Goal: Task Accomplishment & Management: Complete application form

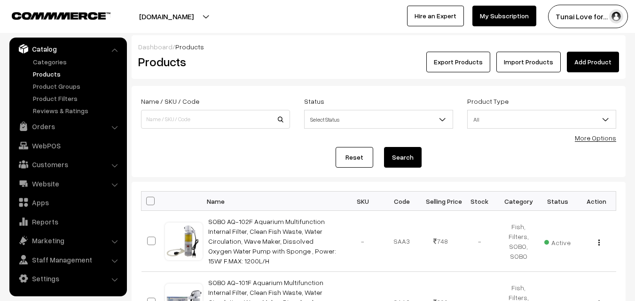
click at [593, 58] on link "Add Product" at bounding box center [593, 62] width 52 height 21
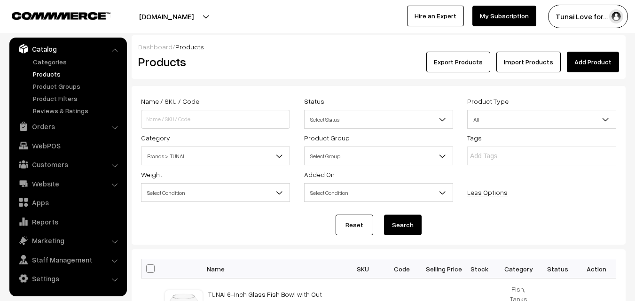
click at [45, 127] on link "Orders" at bounding box center [68, 126] width 112 height 17
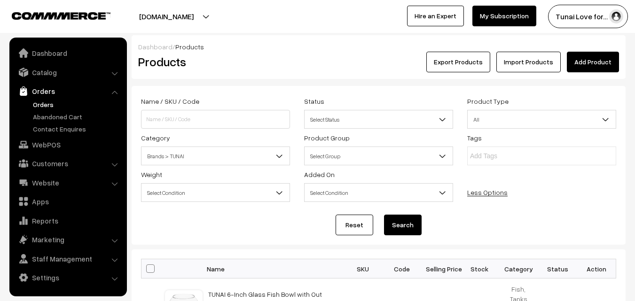
click at [44, 104] on link "Orders" at bounding box center [77, 105] width 93 height 10
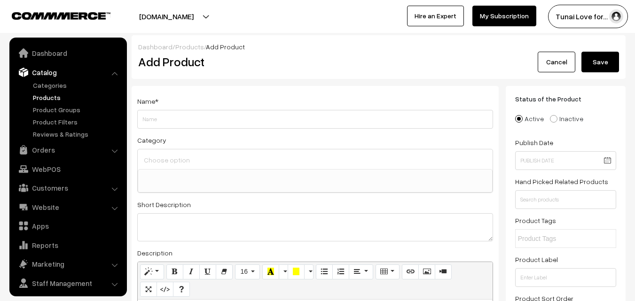
select select
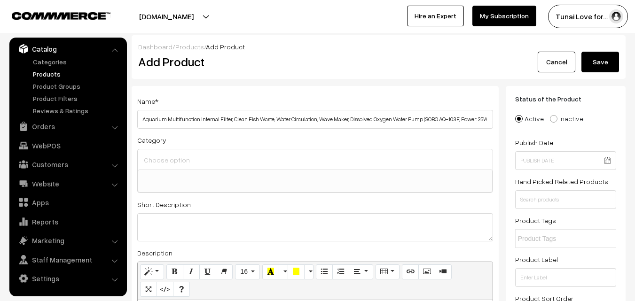
scroll to position [0, 39]
drag, startPoint x: 383, startPoint y: 120, endPoint x: 416, endPoint y: 120, distance: 33.8
click at [416, 120] on input "Aquarium Multifunction Internal Filter, Clean Fish Waste, Water Circulation, Wa…" at bounding box center [315, 119] width 356 height 19
drag, startPoint x: 141, startPoint y: 118, endPoint x: 125, endPoint y: 118, distance: 16.9
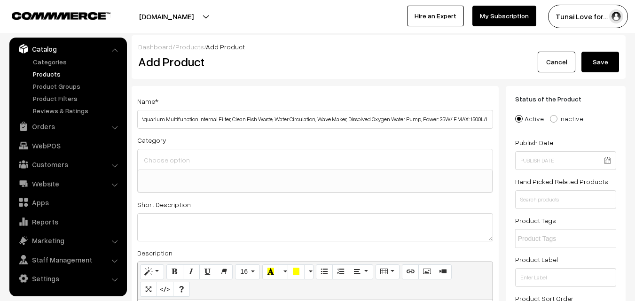
click at [146, 119] on input "Aquarium Multifunction Internal Filter, Clean Fish Waste, Water Circulation, Wa…" at bounding box center [315, 119] width 356 height 19
drag, startPoint x: 484, startPoint y: 117, endPoint x: 516, endPoint y: 117, distance: 31.5
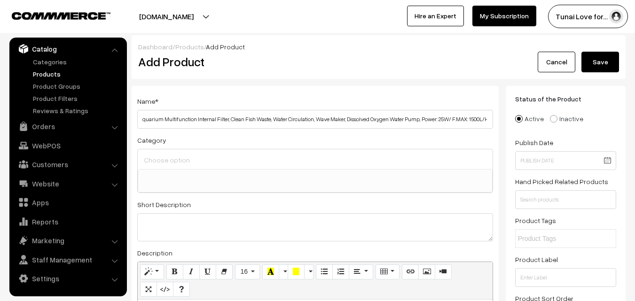
click at [490, 118] on input "SOBO AQ-103F Aquarium Multifunction Internal Filter, Clean Fish Waste, Water Ci…" at bounding box center [315, 119] width 356 height 19
type input "SOBO AQ-103F Aquarium Multifunction Internal Filter, Clean Fish Waste, Water Ci…"
click at [332, 154] on input at bounding box center [314, 160] width 347 height 14
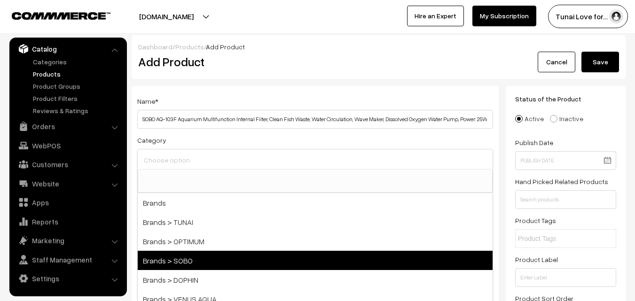
click at [195, 260] on span "Brands > SOBO" at bounding box center [315, 260] width 355 height 19
select select "37"
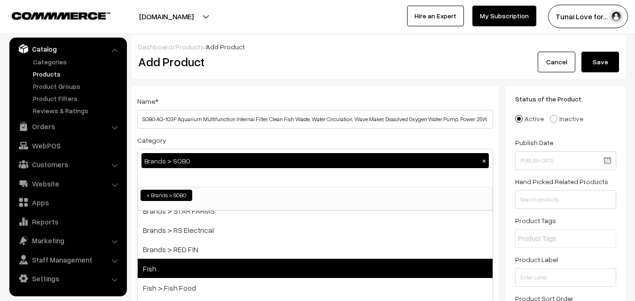
scroll to position [141, 0]
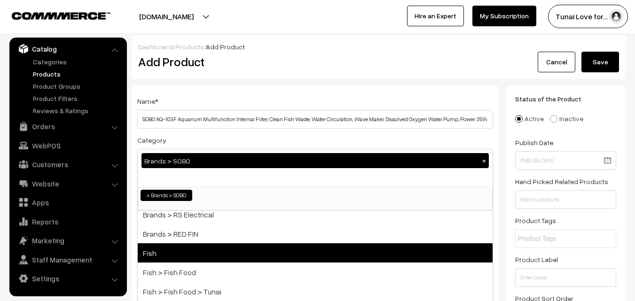
click at [199, 249] on span "Fish" at bounding box center [315, 252] width 355 height 19
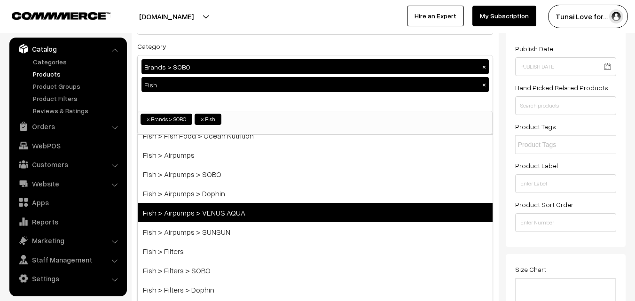
scroll to position [282, 0]
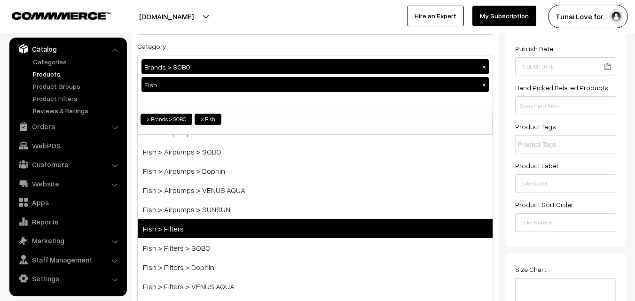
click at [193, 232] on span "Fish > Filters" at bounding box center [315, 228] width 355 height 19
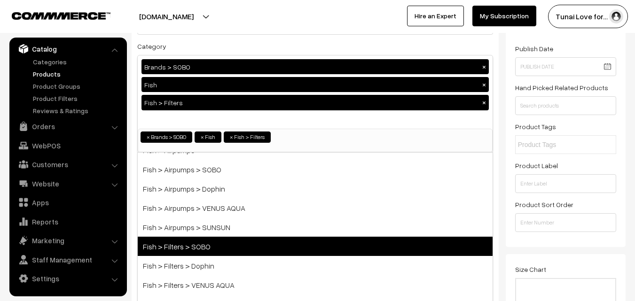
click at [194, 245] on span "Fish > Filters > SOBO" at bounding box center [315, 246] width 355 height 19
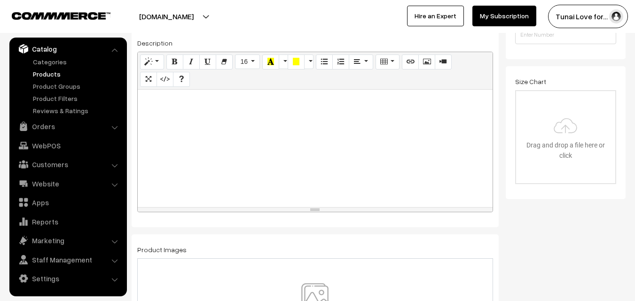
click at [353, 196] on div at bounding box center [315, 148] width 355 height 117
click at [349, 160] on div at bounding box center [315, 148] width 355 height 117
click at [244, 127] on div at bounding box center [315, 148] width 355 height 117
paste div
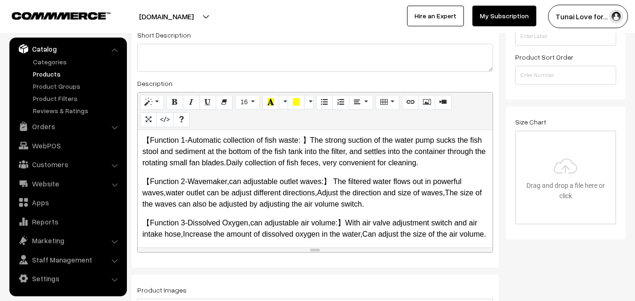
scroll to position [235, 0]
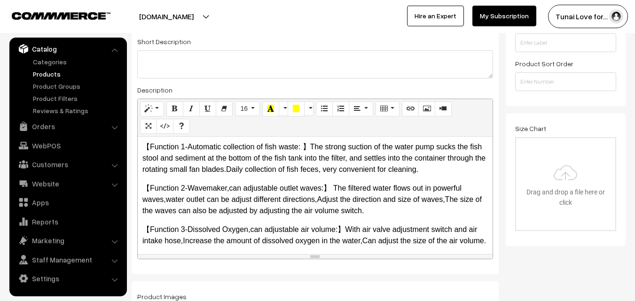
click at [267, 171] on p "【Function 1-Automatic collection of fish waste: 】The strong suction of the wate…" at bounding box center [314, 158] width 345 height 34
click at [317, 203] on p "【Function 2-Wavemaker,can adjustable outlet waves:】 The filtered water flows ou…" at bounding box center [314, 200] width 345 height 34
click at [446, 201] on p "【Function 2-Wavemaker,can adjustable outlet waves:】 The filtered water flows ou…" at bounding box center [314, 200] width 345 height 34
click at [167, 203] on p "【Function 2-Wavemaker,can adjustable outlet waves:】 The filtered water flows ou…" at bounding box center [314, 200] width 345 height 34
click at [363, 242] on p "【Function 3-Dissolved Oxygen,can adjustable air volume:】With air valve adjustme…" at bounding box center [314, 235] width 345 height 23
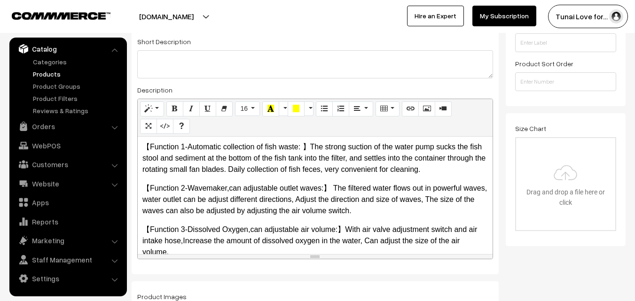
click at [250, 231] on p "【Function 3-Dissolved Oxygen,can adjustable air volume:】With air valve adjustme…" at bounding box center [314, 241] width 345 height 34
click at [182, 243] on p "【Function 3-Dissolved Oxygen, can adjustable air volume:】With air valve adjustm…" at bounding box center [314, 241] width 345 height 34
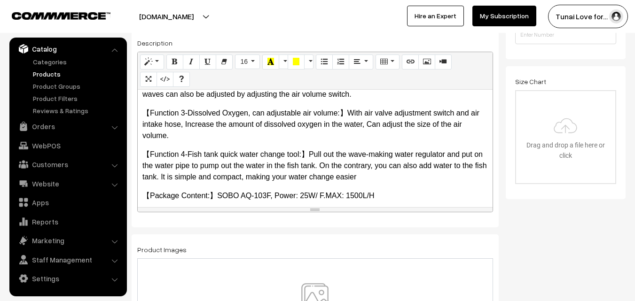
scroll to position [76, 0]
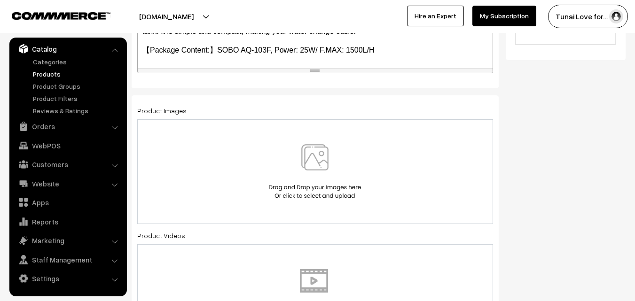
scroll to position [423, 0]
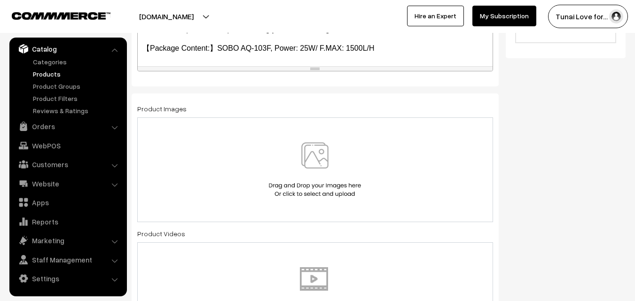
click at [320, 159] on img at bounding box center [314, 169] width 97 height 55
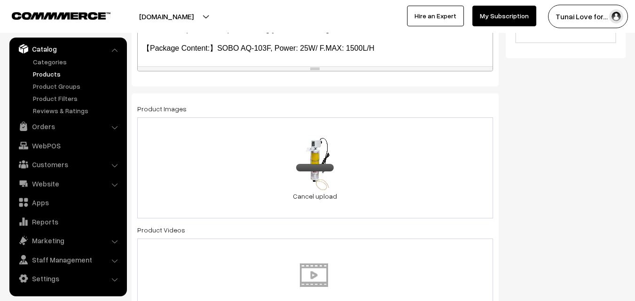
click at [409, 162] on div "45.1 KB 51eBmMbGU0L._SL1500_.jpg Check Error Cancel upload" at bounding box center [315, 167] width 356 height 101
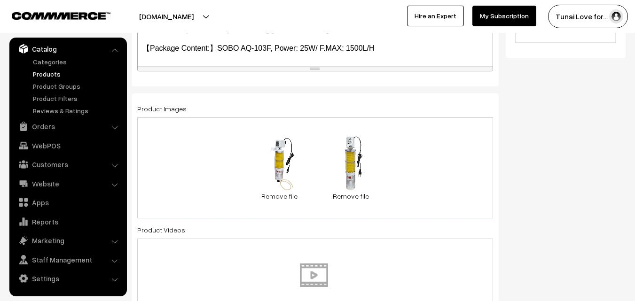
click at [422, 157] on div "45.1 KB 51eBmMbGU0L._SL1500_.jpg Check Error Remove file 53.7 KB 51r9UYgGEuL._S…" at bounding box center [315, 167] width 356 height 101
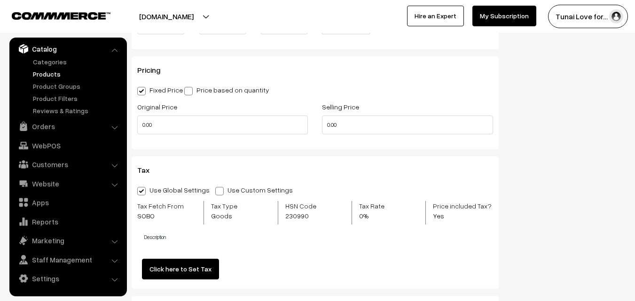
scroll to position [987, 0]
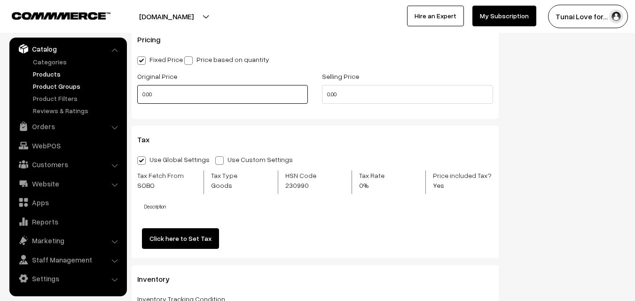
drag, startPoint x: 70, startPoint y: 90, endPoint x: 63, endPoint y: 90, distance: 6.1
type input "0"
type input "1740"
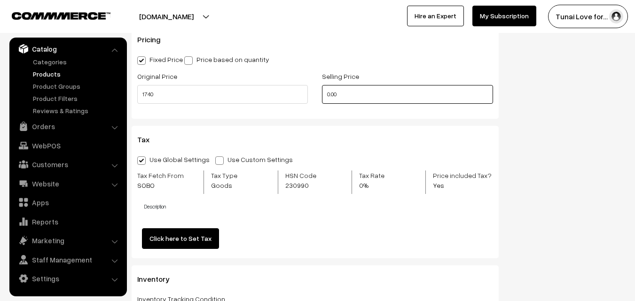
drag, startPoint x: 347, startPoint y: 96, endPoint x: 302, endPoint y: 94, distance: 44.7
click at [302, 94] on div "Original Price 1740 Selling Price 0.00" at bounding box center [315, 89] width 370 height 39
drag, startPoint x: 332, startPoint y: 92, endPoint x: 322, endPoint y: 92, distance: 9.4
click at [322, 92] on input "0" at bounding box center [407, 94] width 171 height 19
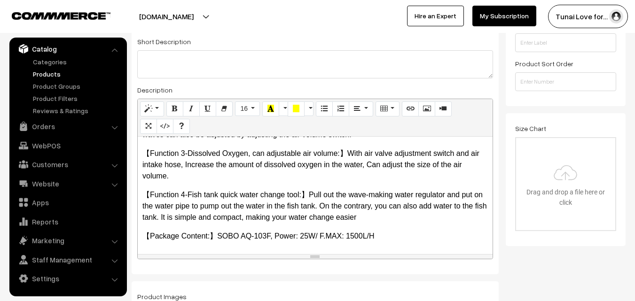
scroll to position [0, 0]
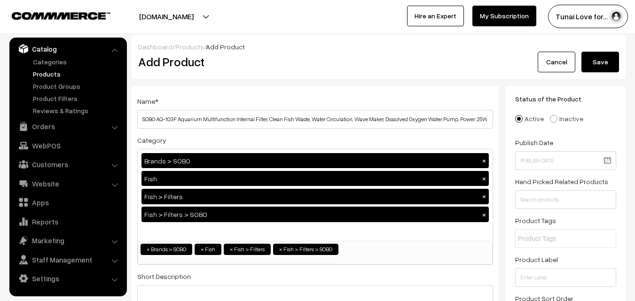
type input "899"
click at [603, 59] on button "Save" at bounding box center [600, 62] width 38 height 21
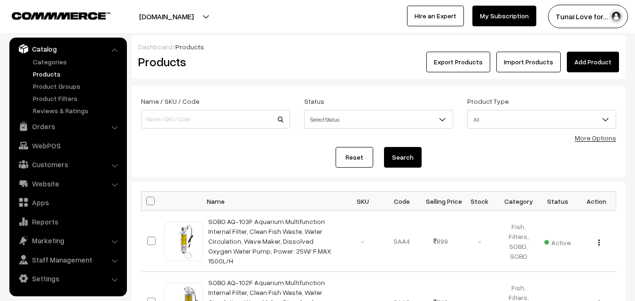
click at [595, 63] on link "Add Product" at bounding box center [593, 62] width 52 height 21
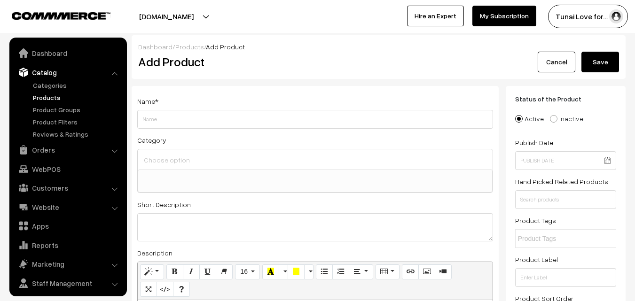
select select
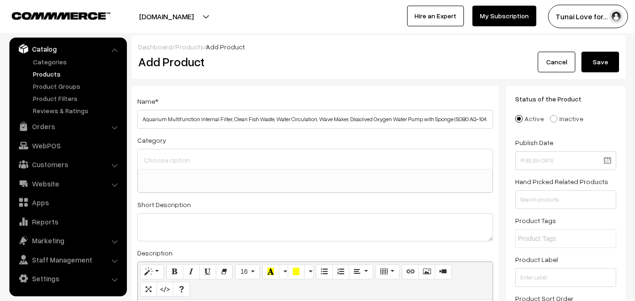
scroll to position [0, 64]
drag, startPoint x: 385, startPoint y: 119, endPoint x: 422, endPoint y: 120, distance: 37.2
click at [422, 120] on input "Aquarium Multifunction Internal Filter, Clean Fish Waste, Water Circulation, Wa…" at bounding box center [315, 119] width 356 height 19
click at [488, 118] on input "Aquarium Multifunction Internal Filter, Clean Fish Waste, Water Circulation, Wa…" at bounding box center [315, 119] width 356 height 19
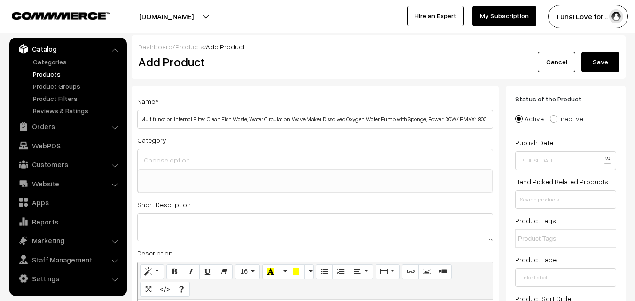
scroll to position [0, 26]
click at [163, 164] on input at bounding box center [314, 160] width 347 height 14
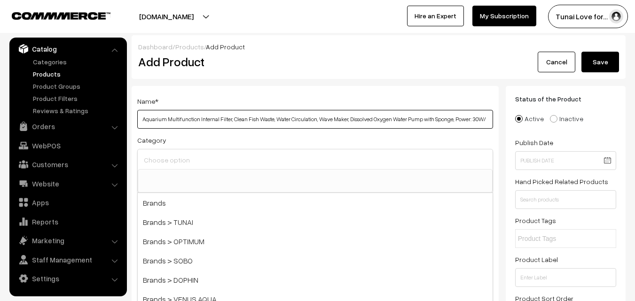
click at [173, 120] on input "Aquarium Multifunction Internal Filter, Clean Fish Waste, Water Circulation, Wa…" at bounding box center [315, 119] width 356 height 19
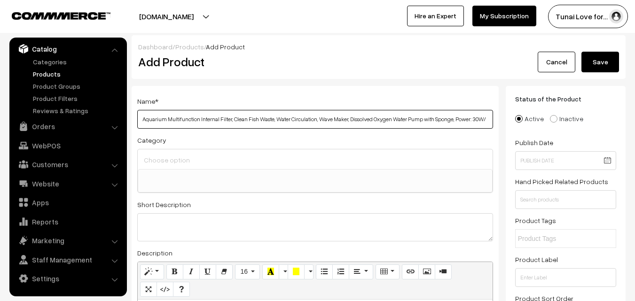
click at [140, 119] on input "Aquarium Multifunction Internal Filter, Clean Fish Waste, Water Circulation, Wa…" at bounding box center [315, 119] width 356 height 19
paste input "(SOBO AQ-104F"
click at [145, 119] on input "(SOBO AQ-104F Aquarium Multifunction Internal Filter, Clean Fish Waste, Water C…" at bounding box center [315, 119] width 356 height 19
click at [202, 119] on input "SOBO AQ-104F Aquarium Multifunction Internal Filter, Clean Fish Waste, Water Ci…" at bounding box center [315, 119] width 356 height 19
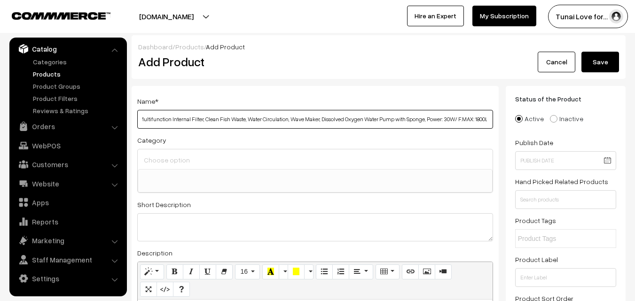
drag, startPoint x: 481, startPoint y: 120, endPoint x: 495, endPoint y: 120, distance: 14.1
click at [495, 120] on div "Name * SOBO AQ-104F Aquarium Multifunction Internal Filter, Clean Fish Waste, W…" at bounding box center [315, 262] width 367 height 352
type input "SOBO AQ-104F Aquarium Multifunction Internal Filter, Clean Fish Waste, Water Ci…"
click at [243, 157] on input at bounding box center [314, 160] width 347 height 14
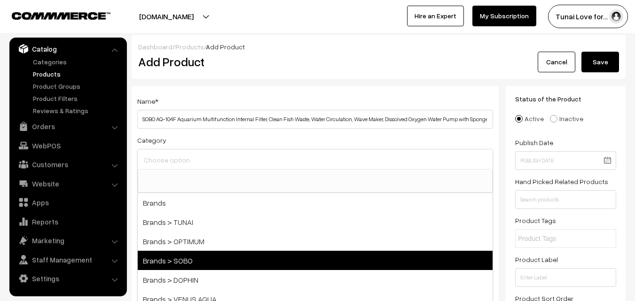
click at [187, 255] on span "Brands > SOBO" at bounding box center [315, 260] width 355 height 19
select select "37"
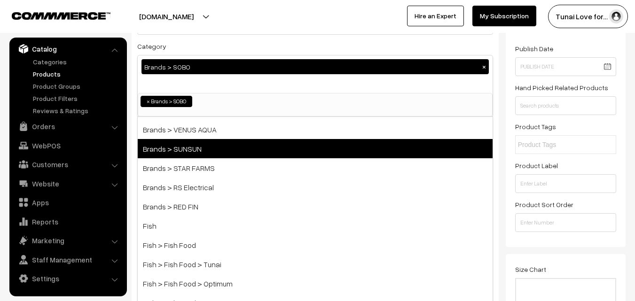
scroll to position [94, 0]
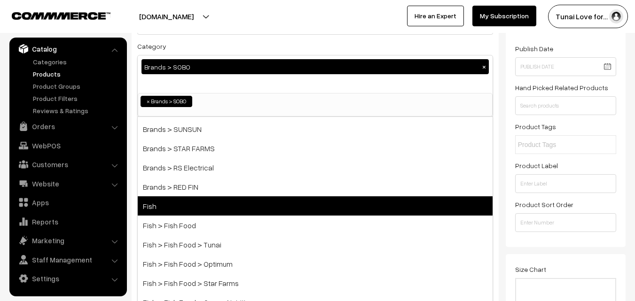
click at [194, 213] on span "Fish" at bounding box center [315, 205] width 355 height 19
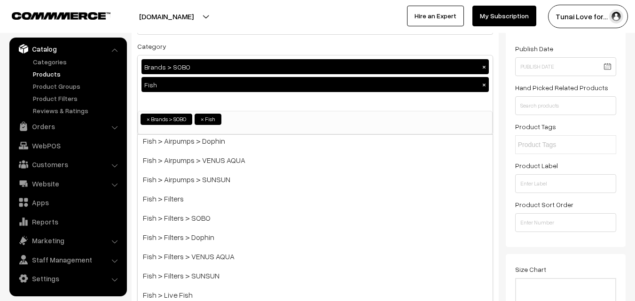
scroll to position [329, 0]
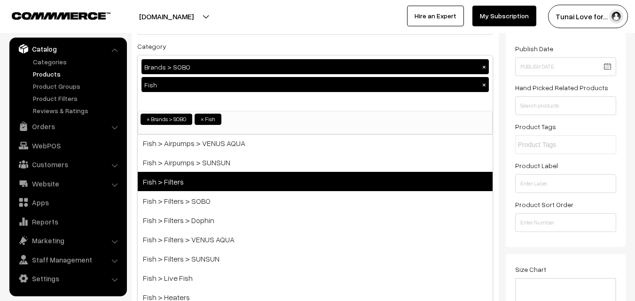
click at [201, 187] on span "Fish > Filters" at bounding box center [315, 181] width 355 height 19
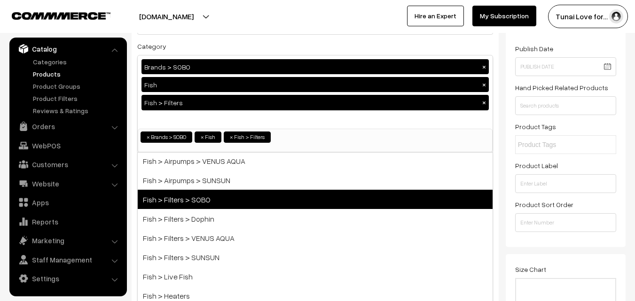
click at [202, 198] on span "Fish > Filters > SOBO" at bounding box center [315, 199] width 355 height 19
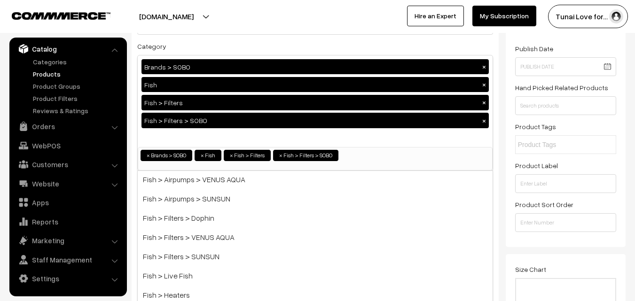
click at [506, 138] on div "Status of the Product Active Inactive Product Type -- Select -- -- Select -- Pu…" at bounding box center [566, 119] width 120 height 255
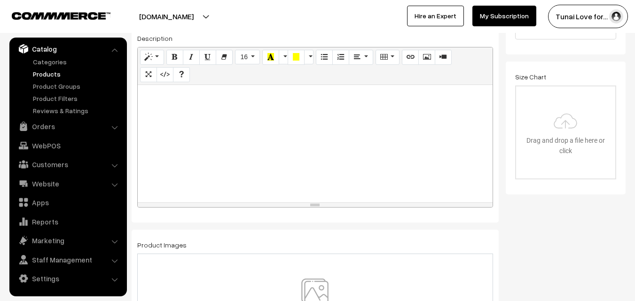
scroll to position [282, 0]
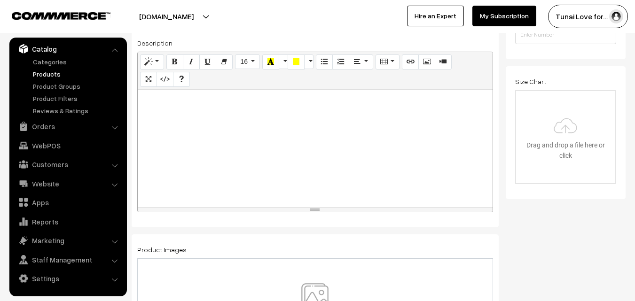
click at [302, 148] on div at bounding box center [315, 148] width 355 height 117
click at [226, 114] on div at bounding box center [315, 148] width 355 height 117
paste div
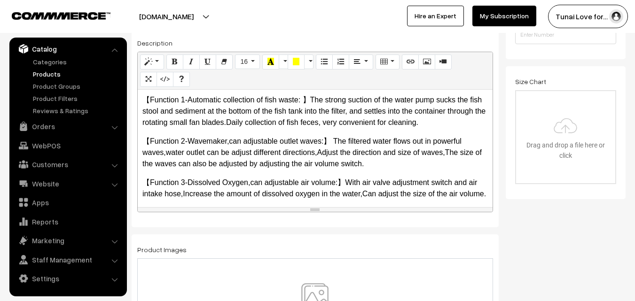
click at [267, 123] on p "【Function 1-Automatic collection of fish waste: 】The strong suction of the wate…" at bounding box center [314, 111] width 345 height 34
click at [319, 154] on p "【Function 2-Wavemaker,can adjustable outlet waves:】 The filtered water flows ou…" at bounding box center [314, 153] width 345 height 34
click at [447, 154] on p "【Function 2-Wavemaker,can adjustable outlet waves:】 The filtered water flows ou…" at bounding box center [314, 153] width 345 height 34
click at [250, 184] on p "【Function 3-Dissolved Oxygen,can adjustable air volume:】With air valve adjustme…" at bounding box center [314, 188] width 345 height 23
click at [362, 195] on p "【Function 3-Dissolved Oxygen, can adjustable air volume:】With air valve adjustm…" at bounding box center [314, 188] width 345 height 23
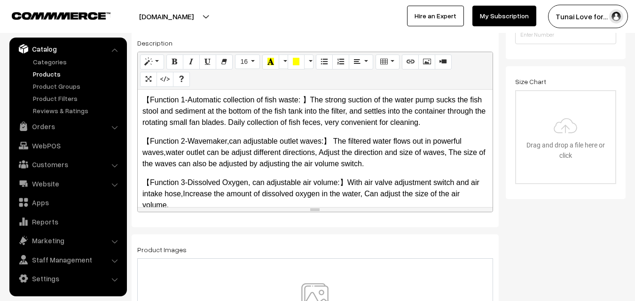
click at [165, 155] on p "【Function 2-Wavemaker,can adjustable outlet waves:】 The filtered water flows ou…" at bounding box center [314, 153] width 345 height 34
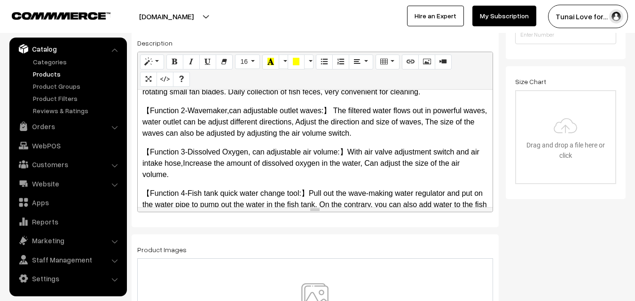
scroll to position [47, 0]
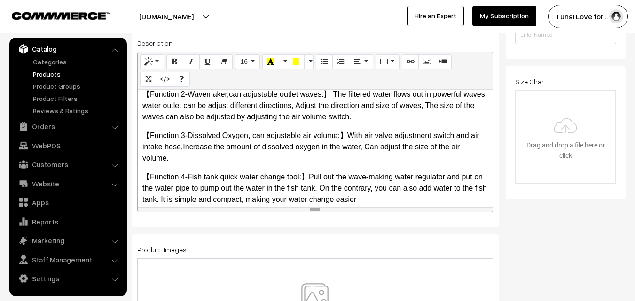
click at [183, 148] on p "【Function 3-Dissolved Oxygen, can adjustable air volume:】With air valve adjustm…" at bounding box center [314, 147] width 345 height 34
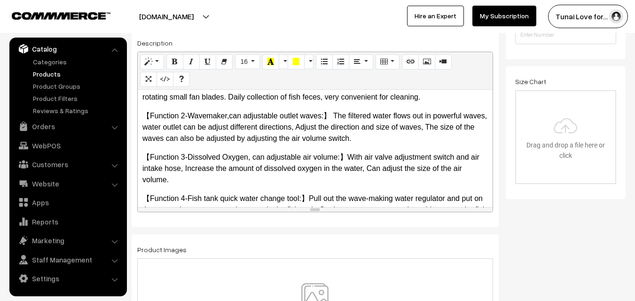
scroll to position [76, 0]
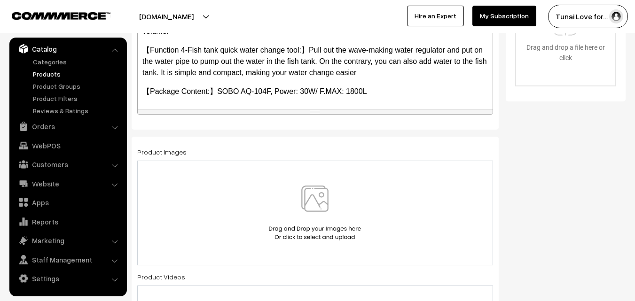
scroll to position [376, 0]
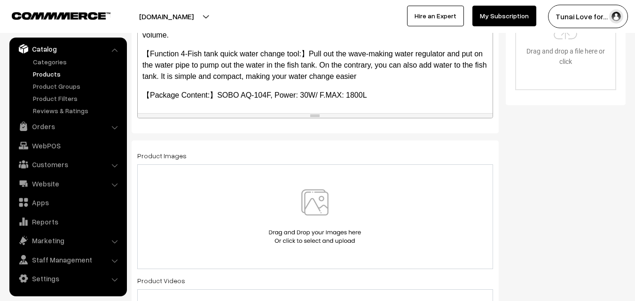
click at [320, 203] on img at bounding box center [314, 216] width 97 height 55
click at [340, 212] on img at bounding box center [314, 216] width 97 height 55
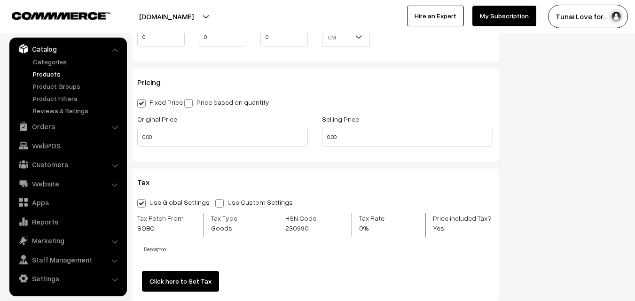
scroll to position [893, 0]
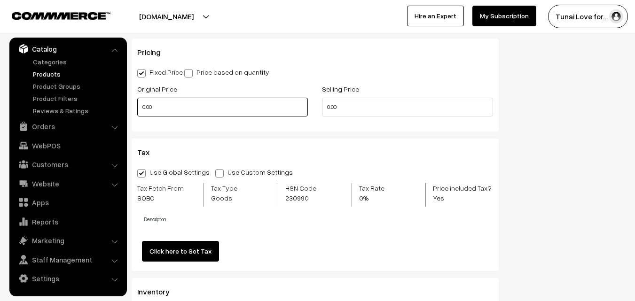
click at [227, 108] on input "0.00" at bounding box center [222, 107] width 171 height 19
drag, startPoint x: 144, startPoint y: 106, endPoint x: 134, endPoint y: 105, distance: 9.5
click at [134, 105] on div "Original Price 0" at bounding box center [222, 102] width 185 height 39
type input "1875"
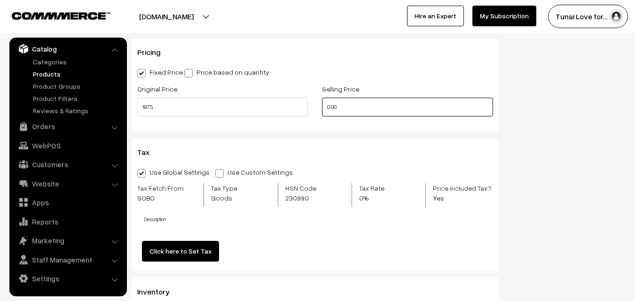
drag, startPoint x: 340, startPoint y: 106, endPoint x: 323, endPoint y: 106, distance: 17.4
click at [323, 106] on input "0.00" at bounding box center [407, 107] width 171 height 19
drag, startPoint x: 339, startPoint y: 105, endPoint x: 327, endPoint y: 107, distance: 12.4
click at [327, 107] on input "0" at bounding box center [407, 107] width 171 height 19
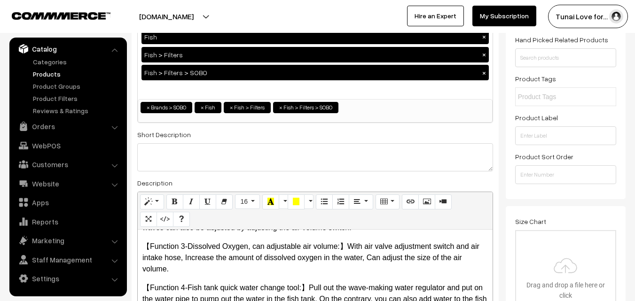
scroll to position [0, 0]
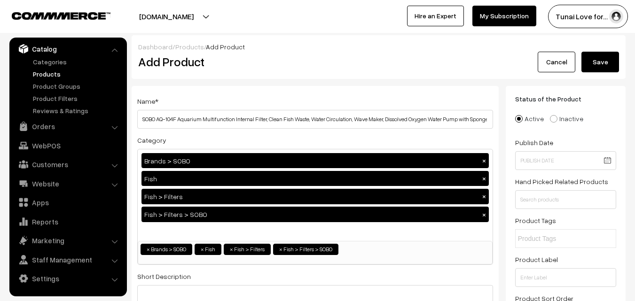
type input "899"
click at [605, 63] on button "Save" at bounding box center [600, 62] width 38 height 21
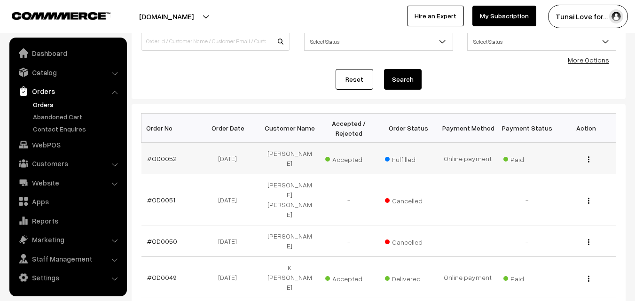
scroll to position [94, 0]
